Goal: Use online tool/utility: Use online tool/utility

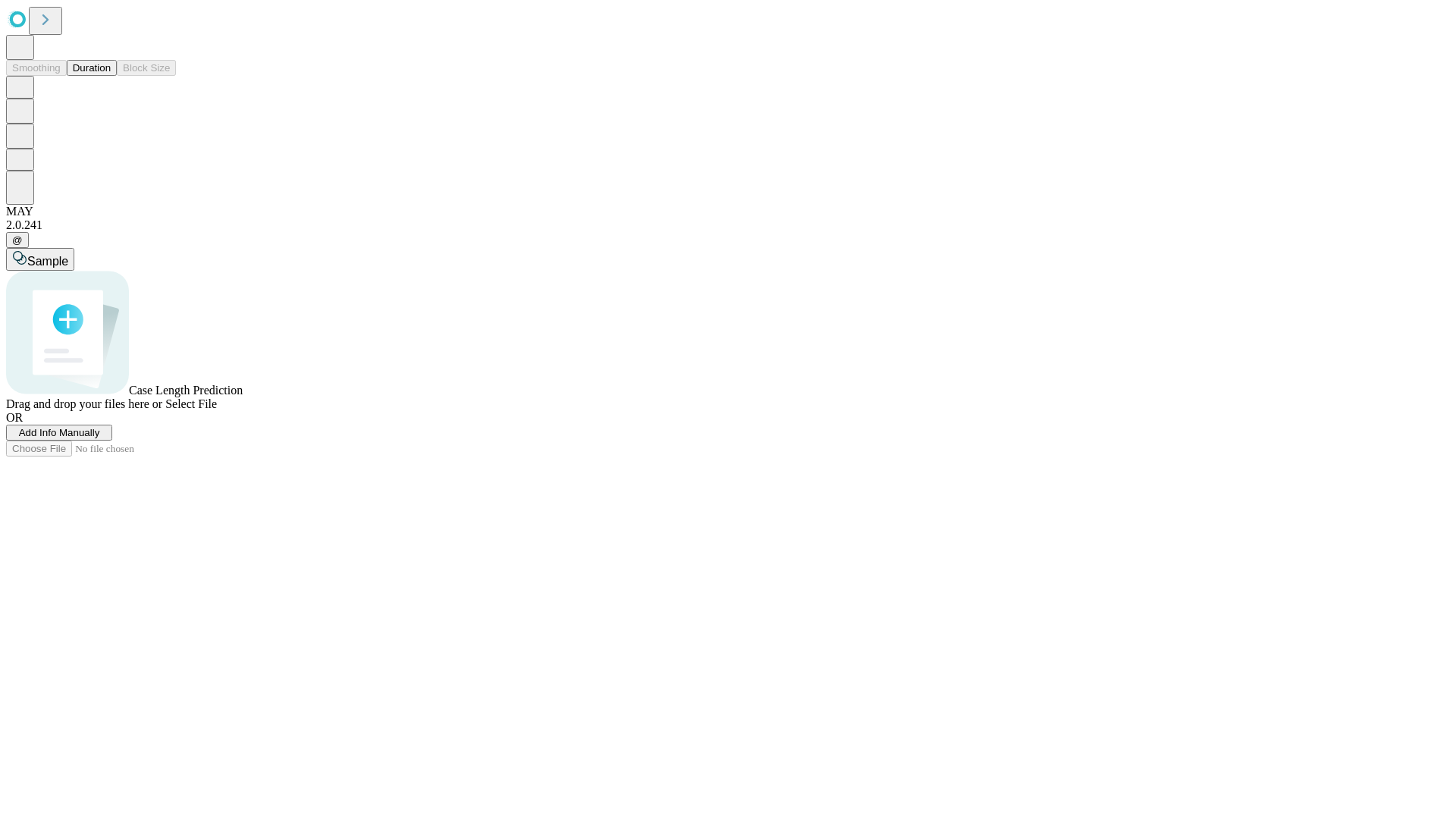
click at [111, 75] on button "Duration" at bounding box center [91, 68] width 50 height 16
click at [217, 410] on span "Select File" at bounding box center [190, 403] width 52 height 13
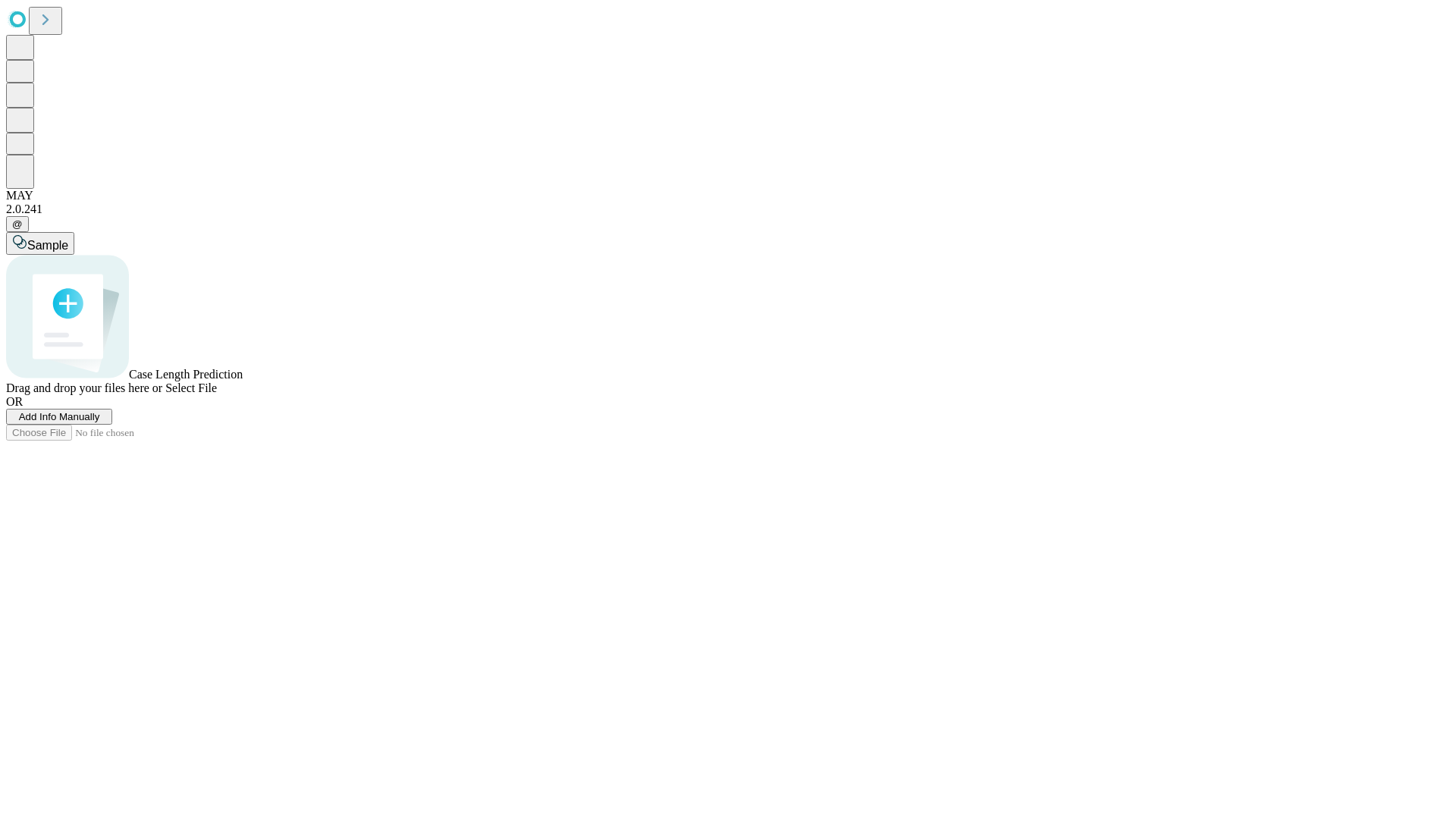
click at [217, 394] on span "Select File" at bounding box center [190, 388] width 52 height 13
